Goal: Find specific page/section: Find specific page/section

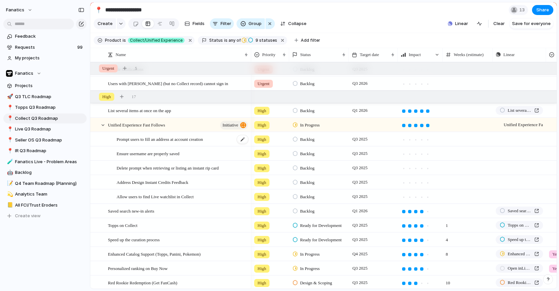
scroll to position [61, 0]
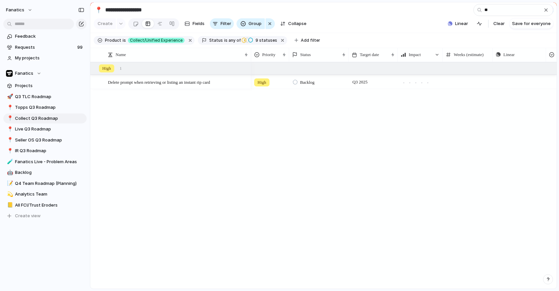
type input "*"
